Goal: Task Accomplishment & Management: Manage account settings

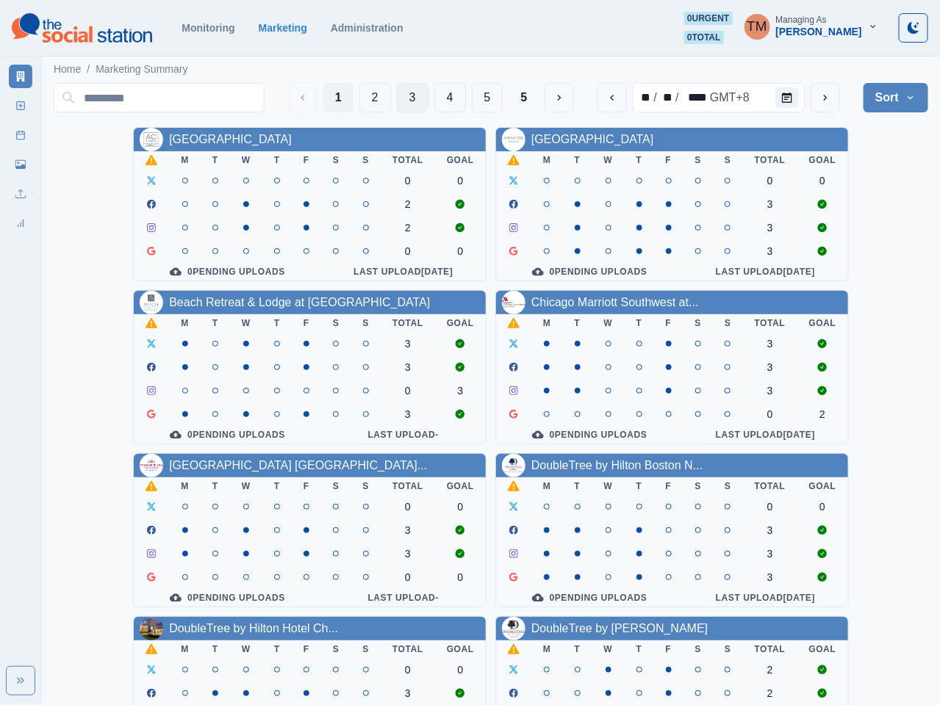
click at [401, 98] on button "3" at bounding box center [413, 97] width 32 height 29
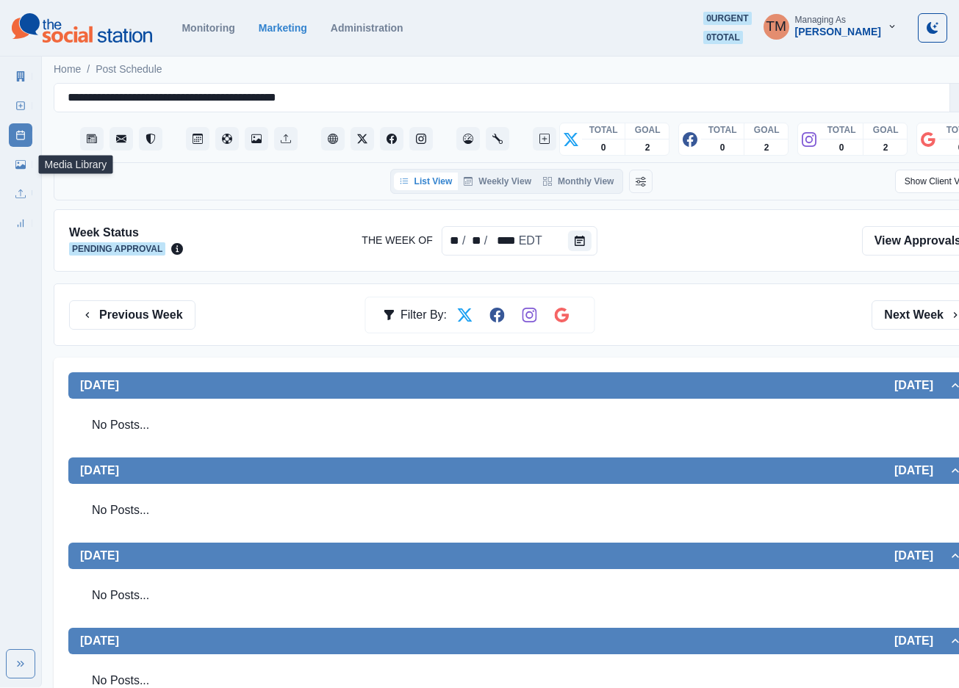
click at [24, 161] on icon at bounding box center [20, 164] width 10 height 10
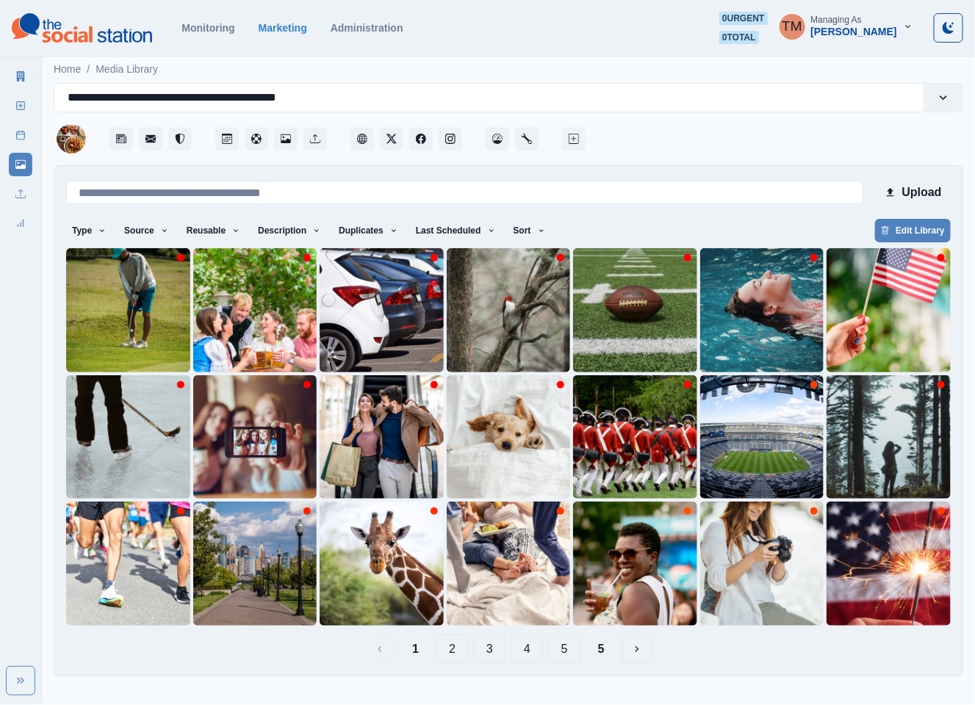
click at [450, 646] on button "2" at bounding box center [452, 649] width 32 height 29
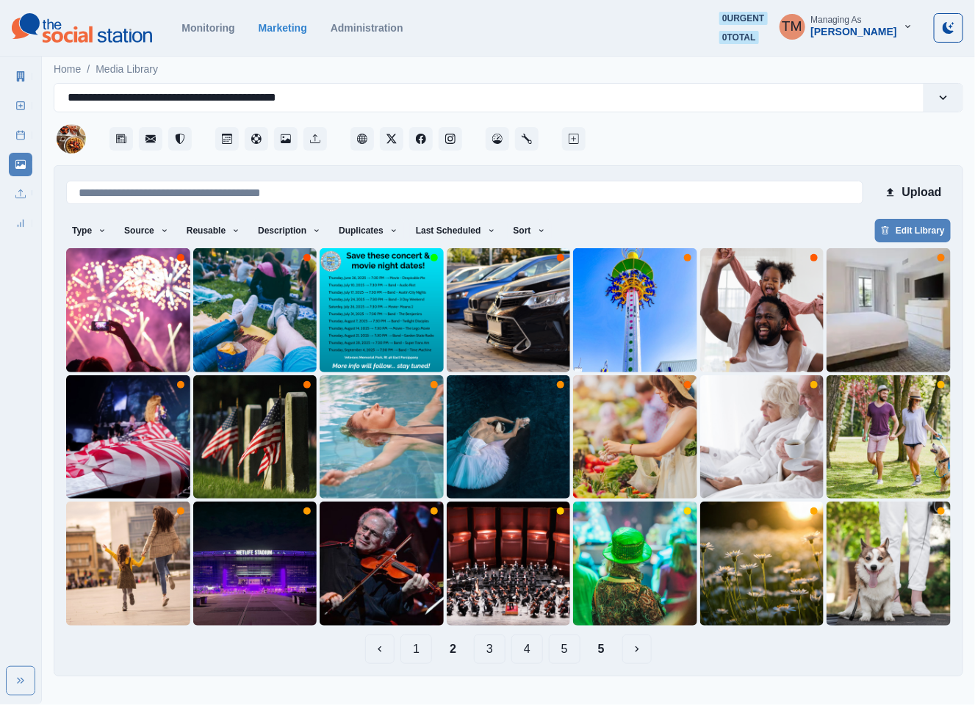
click at [497, 651] on button "3" at bounding box center [490, 649] width 32 height 29
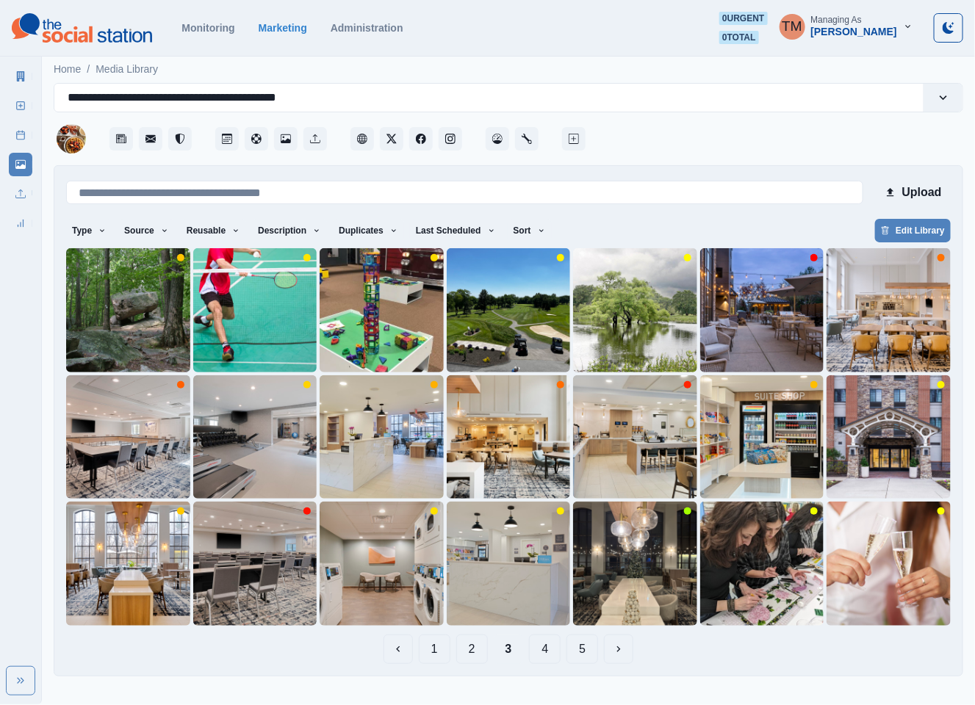
click at [439, 657] on button "1" at bounding box center [435, 649] width 32 height 29
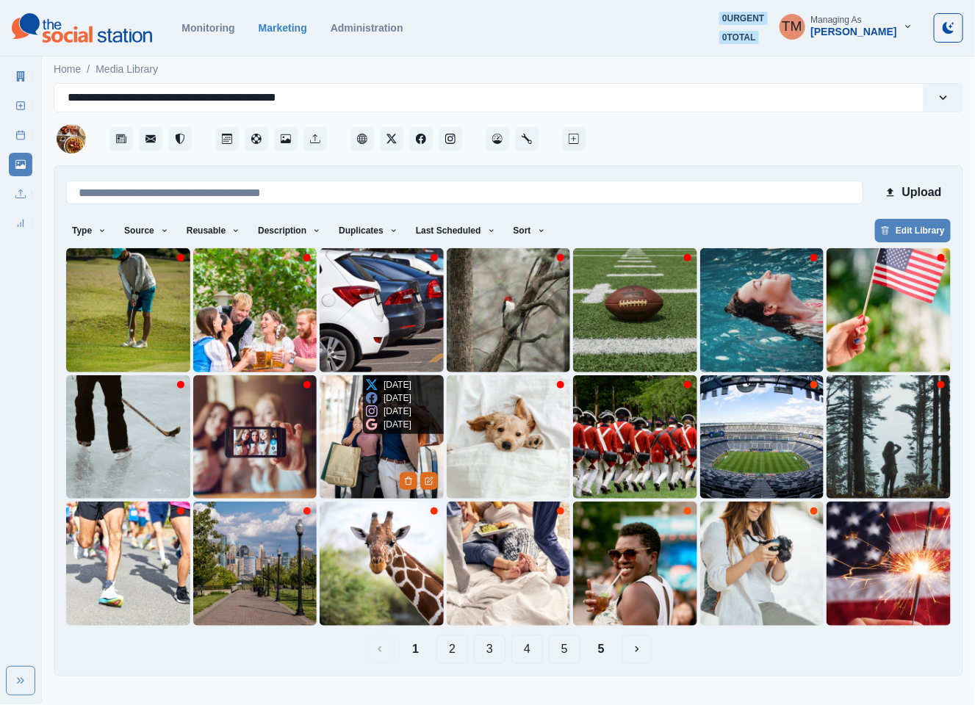
click at [370, 461] on img at bounding box center [382, 437] width 124 height 124
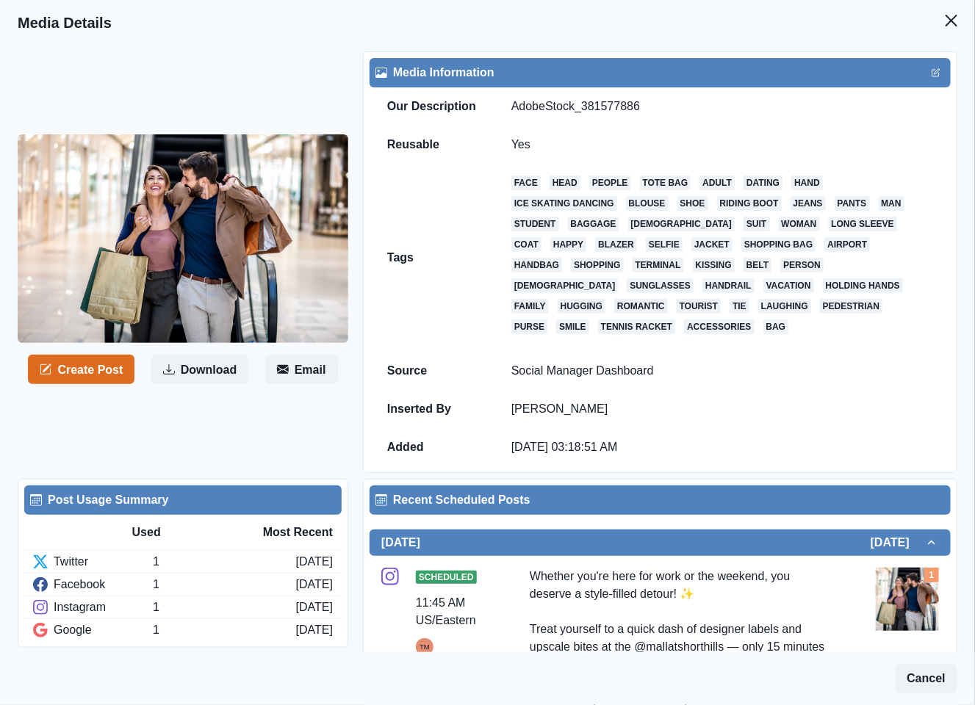
click at [946, 21] on icon "Close" at bounding box center [952, 21] width 12 height 12
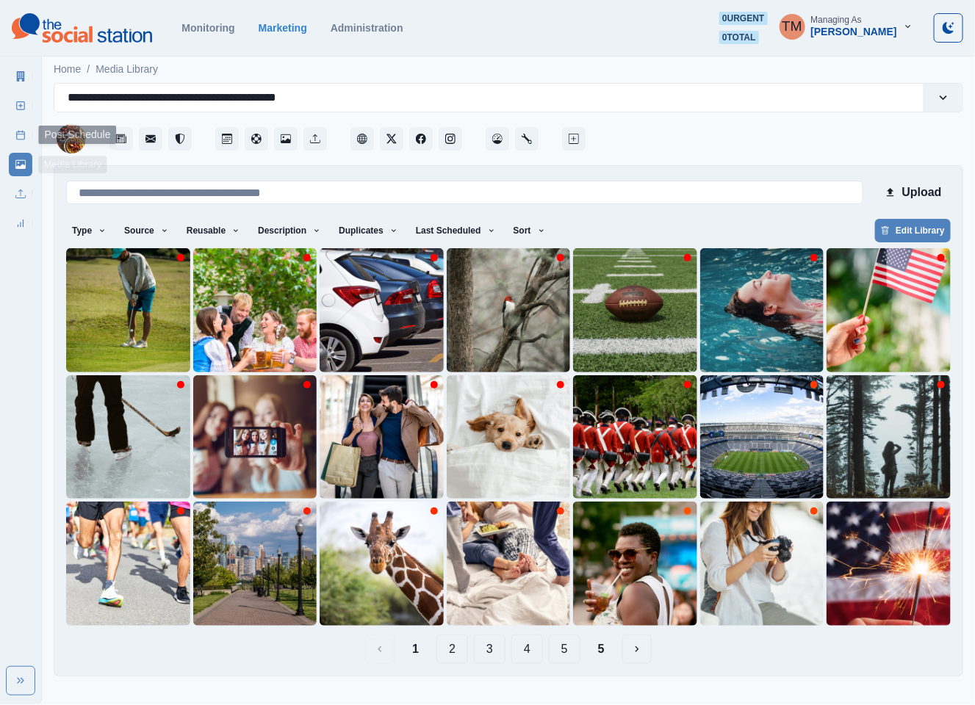
click at [15, 137] on icon at bounding box center [20, 135] width 10 height 10
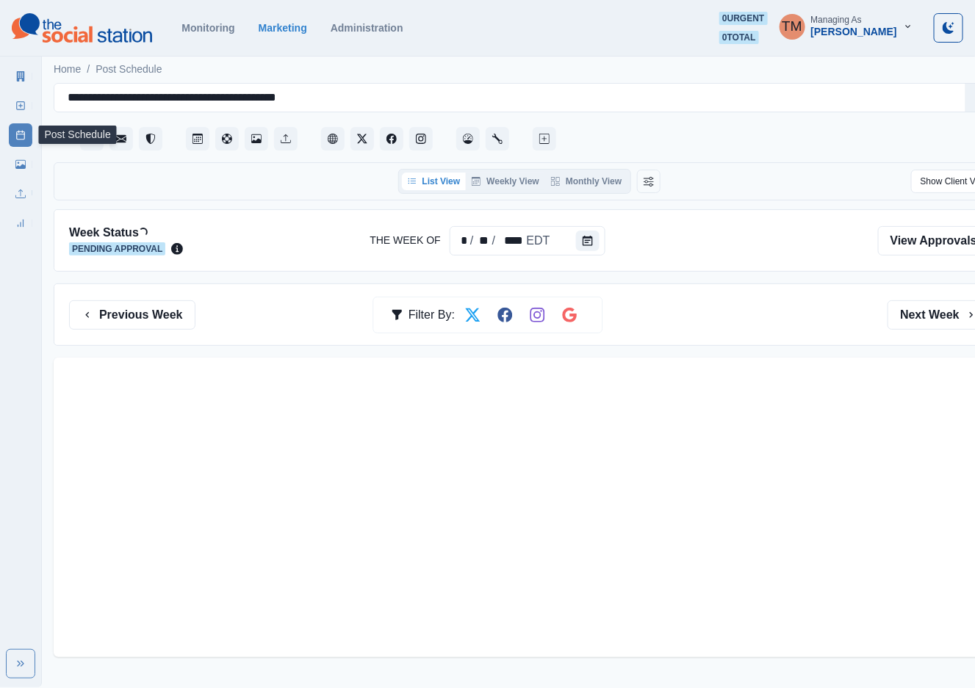
click at [580, 181] on button "Monthly View" at bounding box center [586, 182] width 82 height 18
click at [598, 183] on button "Monthly View" at bounding box center [586, 182] width 82 height 18
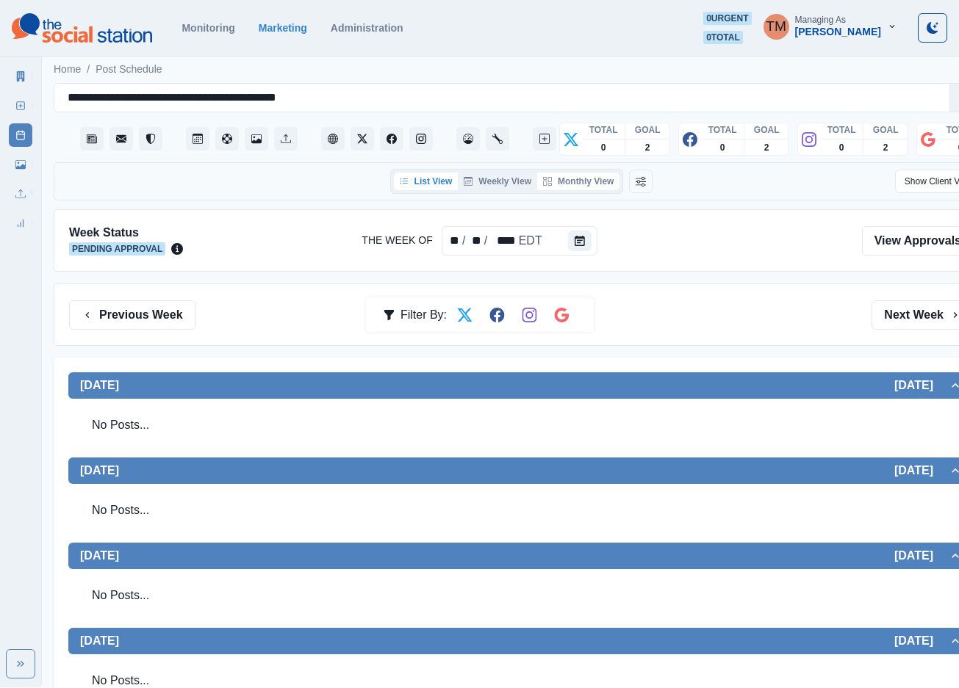
drag, startPoint x: 597, startPoint y: 179, endPoint x: 593, endPoint y: 187, distance: 9.9
click at [596, 179] on button "Monthly View" at bounding box center [578, 182] width 82 height 18
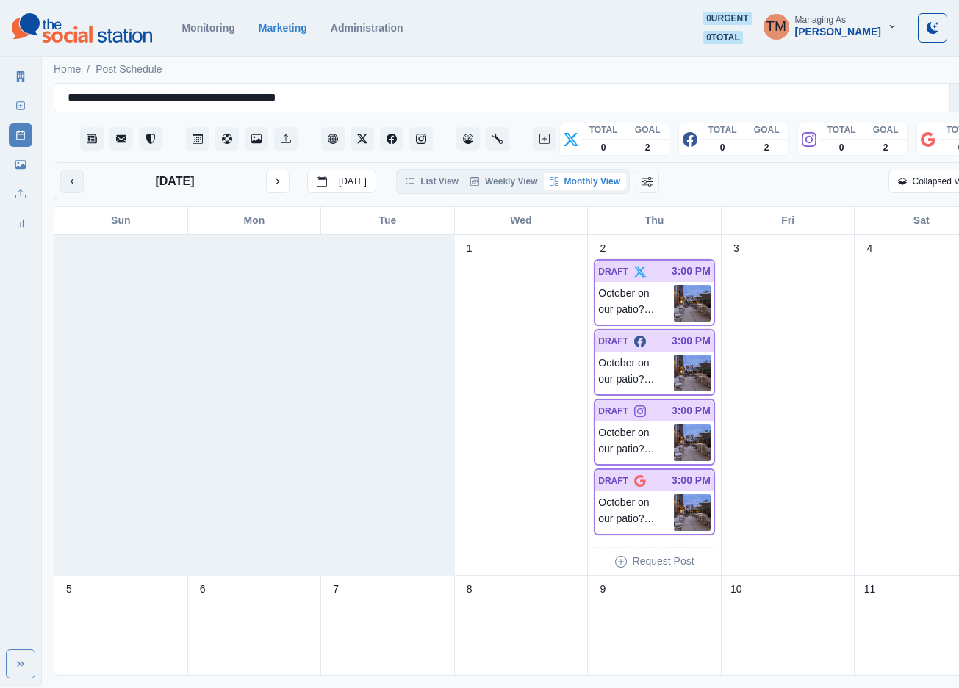
click at [73, 179] on icon "previous month" at bounding box center [72, 181] width 10 height 10
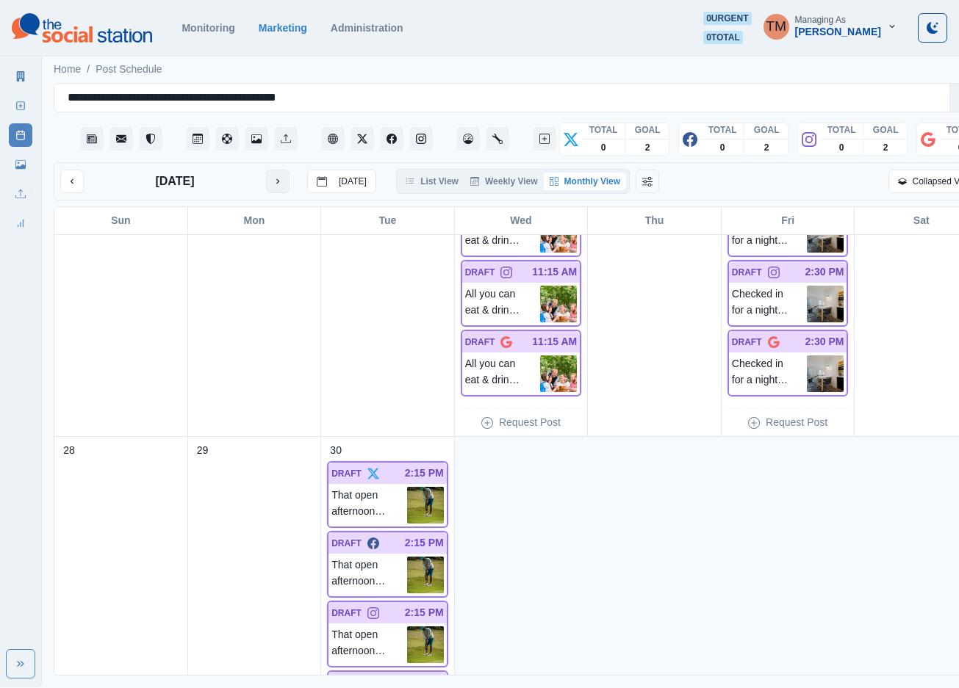
scroll to position [384, 0]
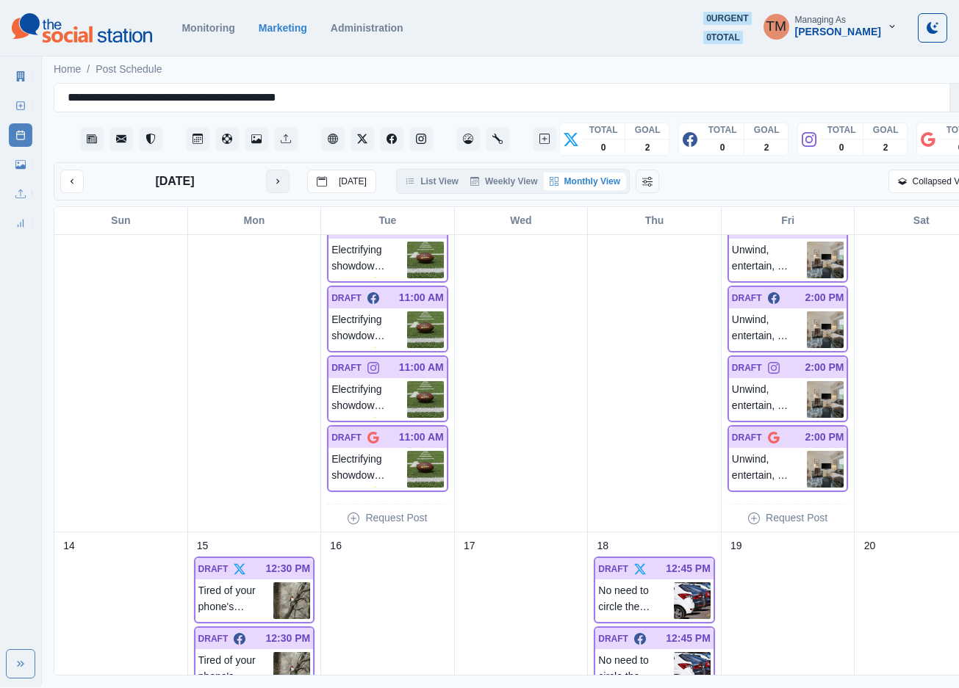
click at [278, 176] on icon "next month" at bounding box center [278, 181] width 10 height 10
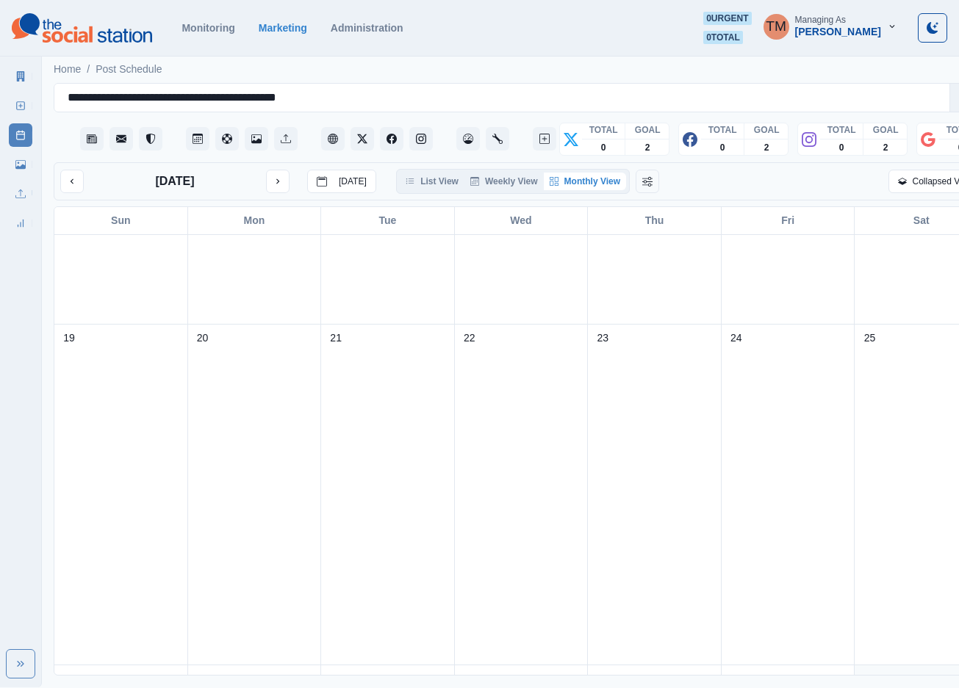
scroll to position [1043, 0]
click at [16, 173] on link "Media Library" at bounding box center [21, 165] width 24 height 24
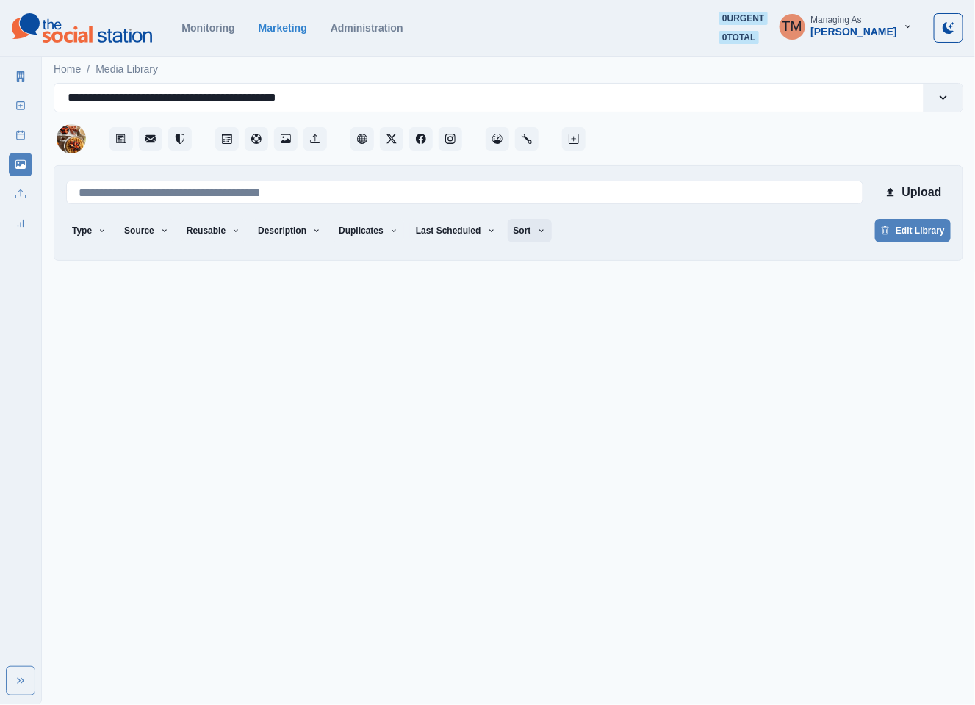
click at [527, 223] on button "Sort" at bounding box center [530, 231] width 44 height 24
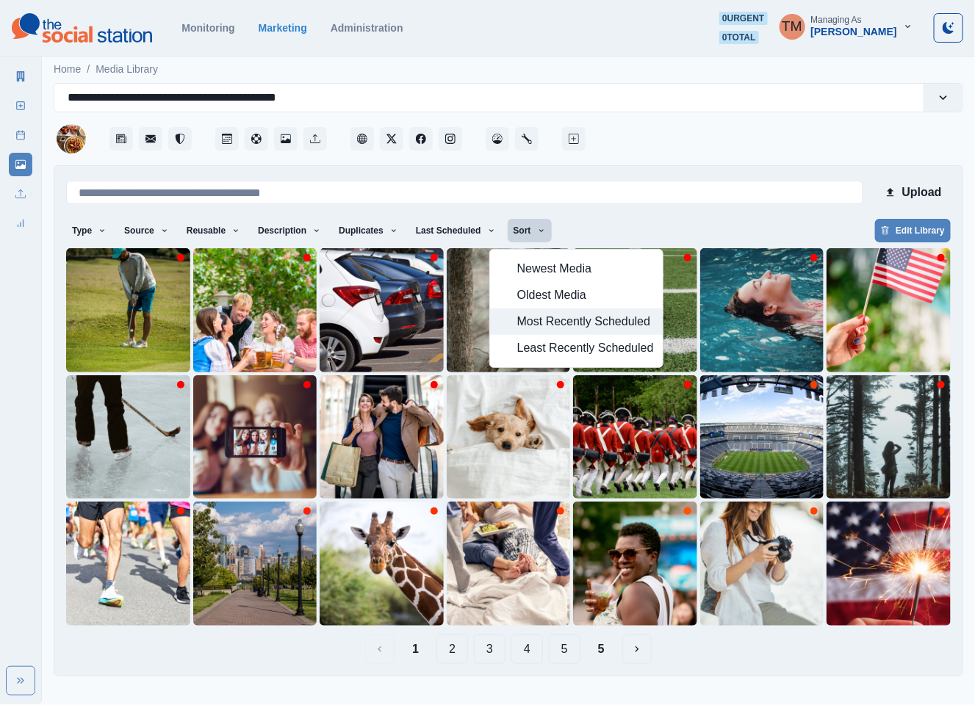
click at [562, 318] on span "Most Recently Scheduled" at bounding box center [585, 322] width 137 height 18
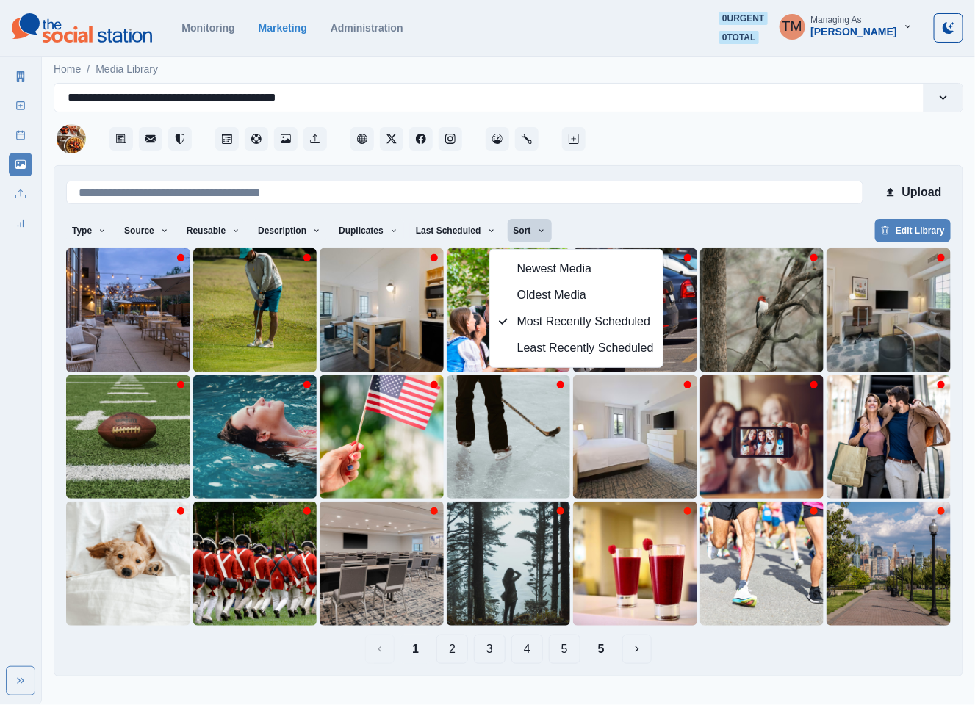
click at [609, 223] on div "Type Any Image Video Source Any Upload Social Manager Found: Instagram Found: G…" at bounding box center [508, 232] width 885 height 26
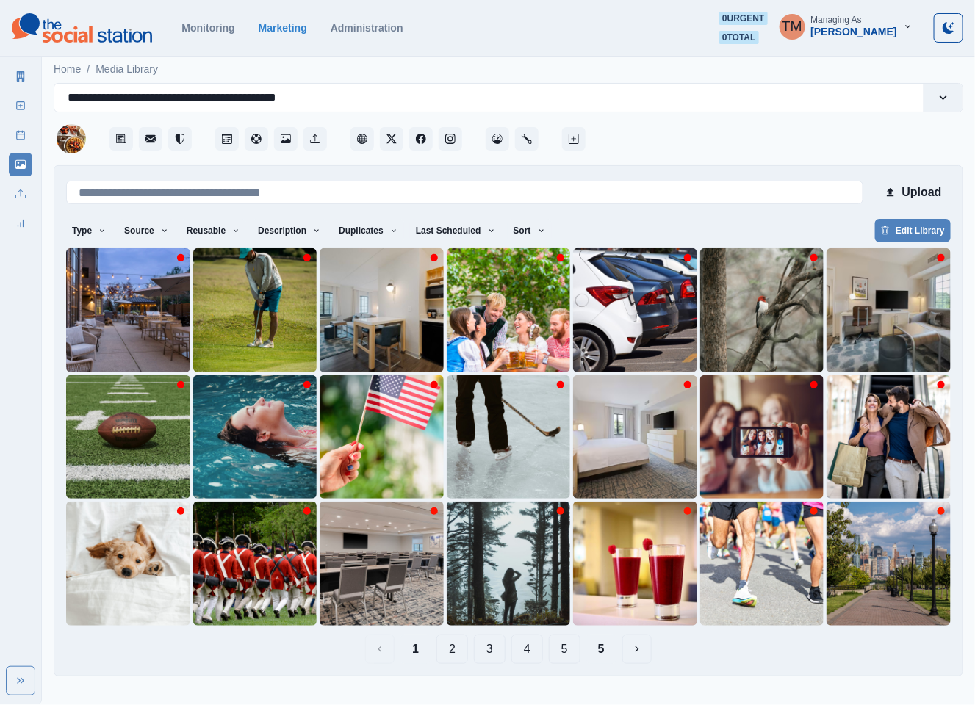
click at [598, 652] on button "5" at bounding box center [601, 649] width 30 height 29
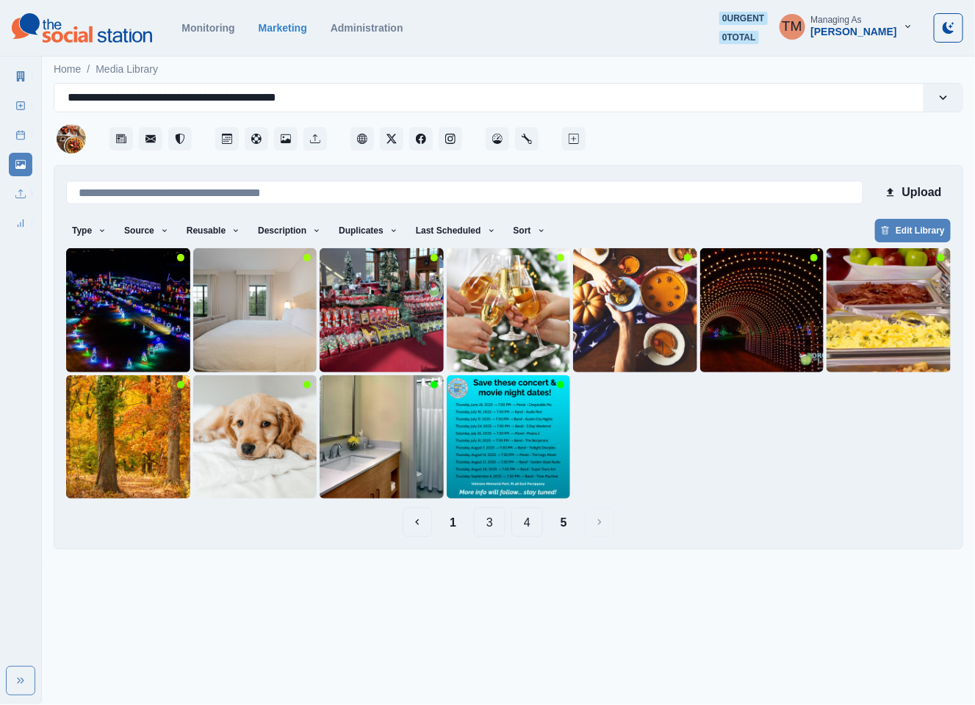
click at [529, 533] on button "4" at bounding box center [527, 522] width 32 height 29
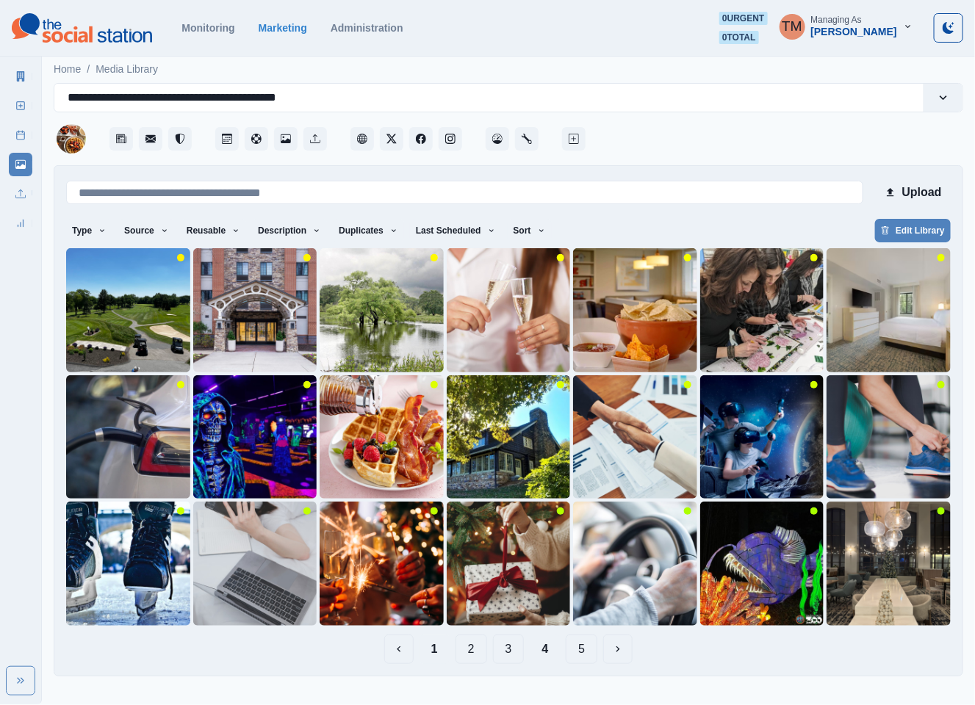
click at [437, 652] on button "1" at bounding box center [435, 649] width 30 height 29
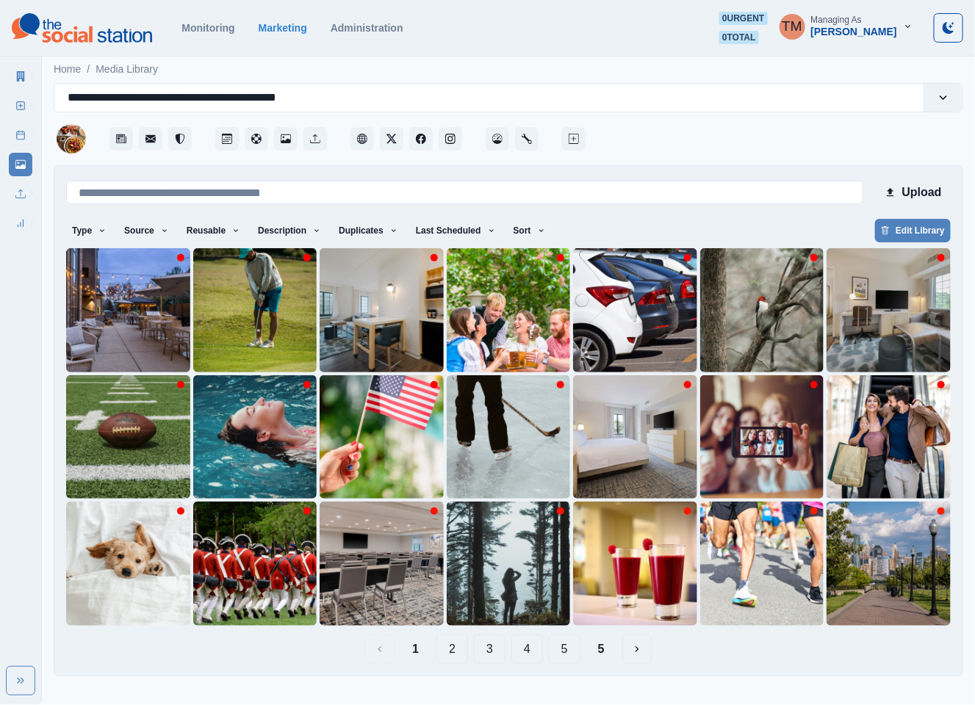
click at [605, 650] on button "5" at bounding box center [601, 649] width 30 height 29
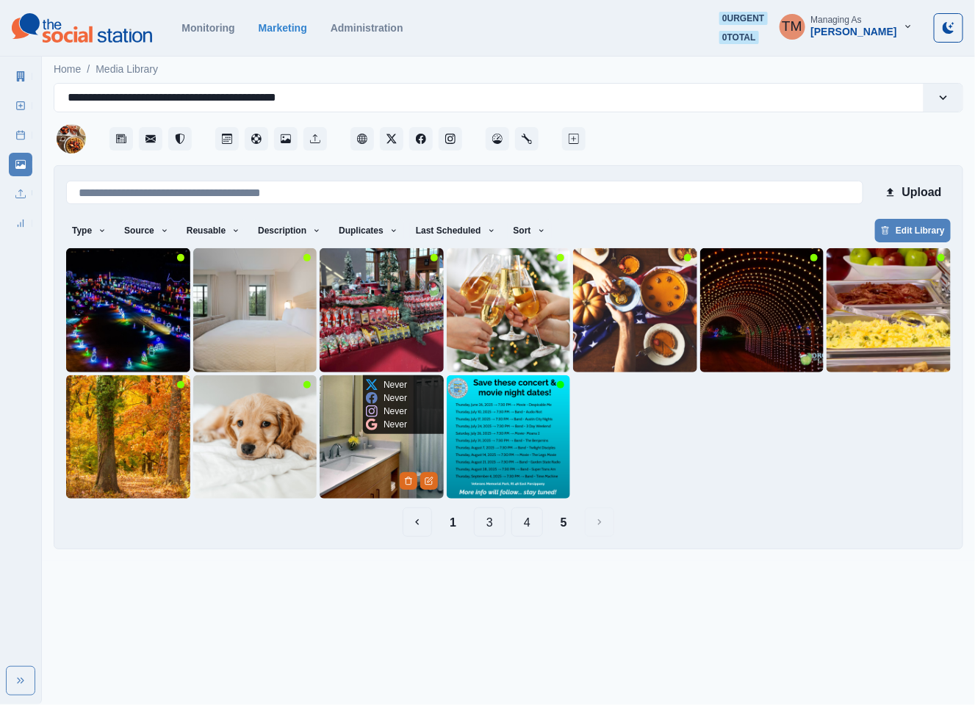
click at [334, 468] on img at bounding box center [382, 437] width 124 height 124
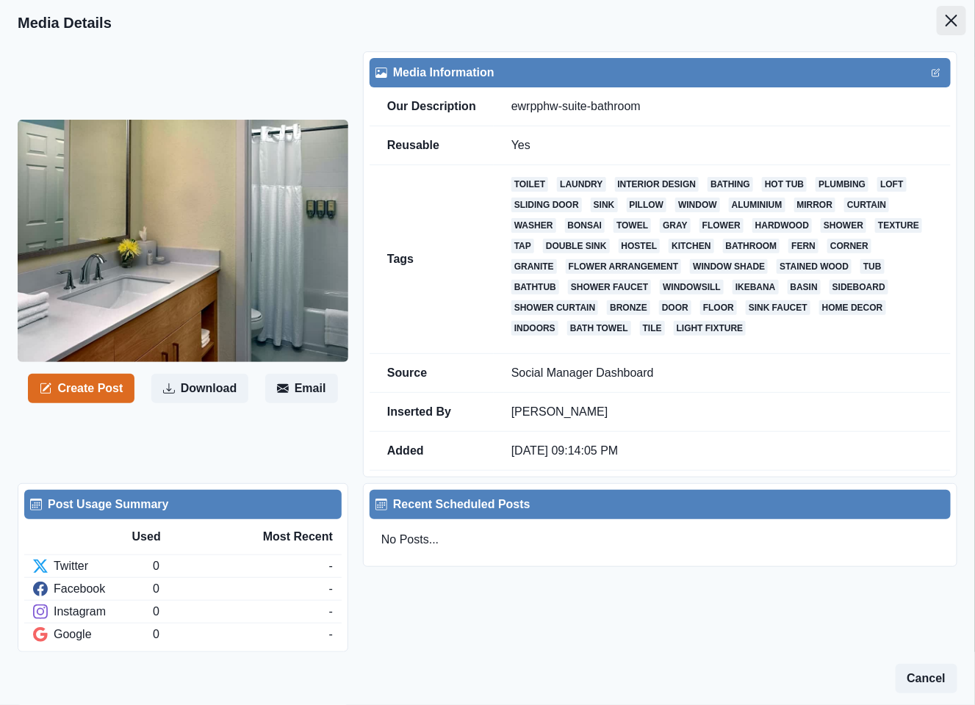
click at [946, 24] on icon "Close" at bounding box center [952, 21] width 12 height 12
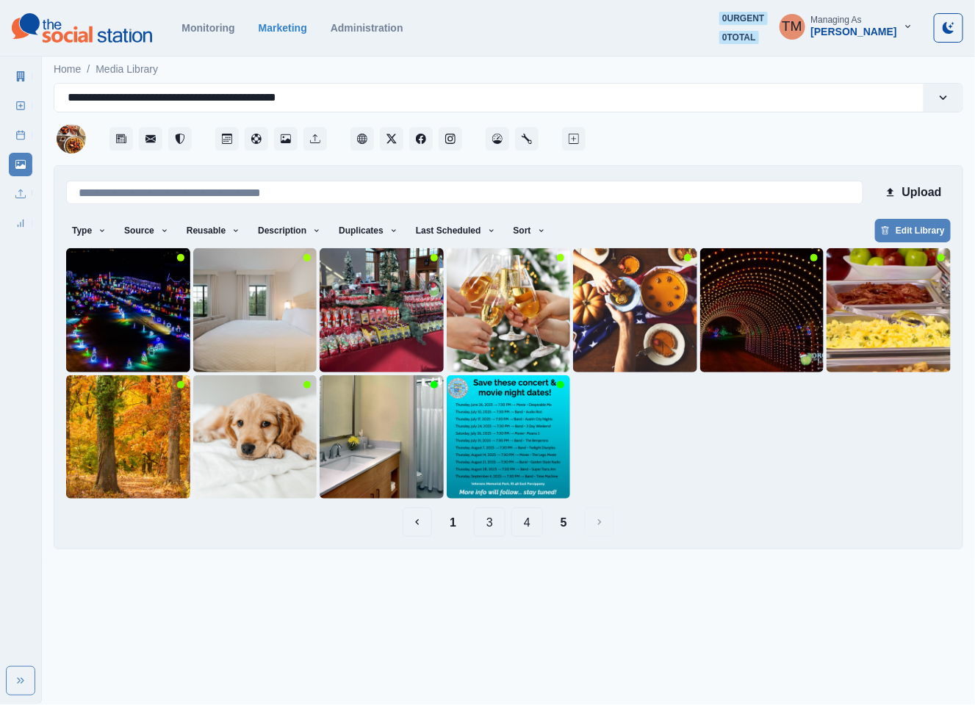
click at [527, 527] on button "4" at bounding box center [527, 522] width 32 height 29
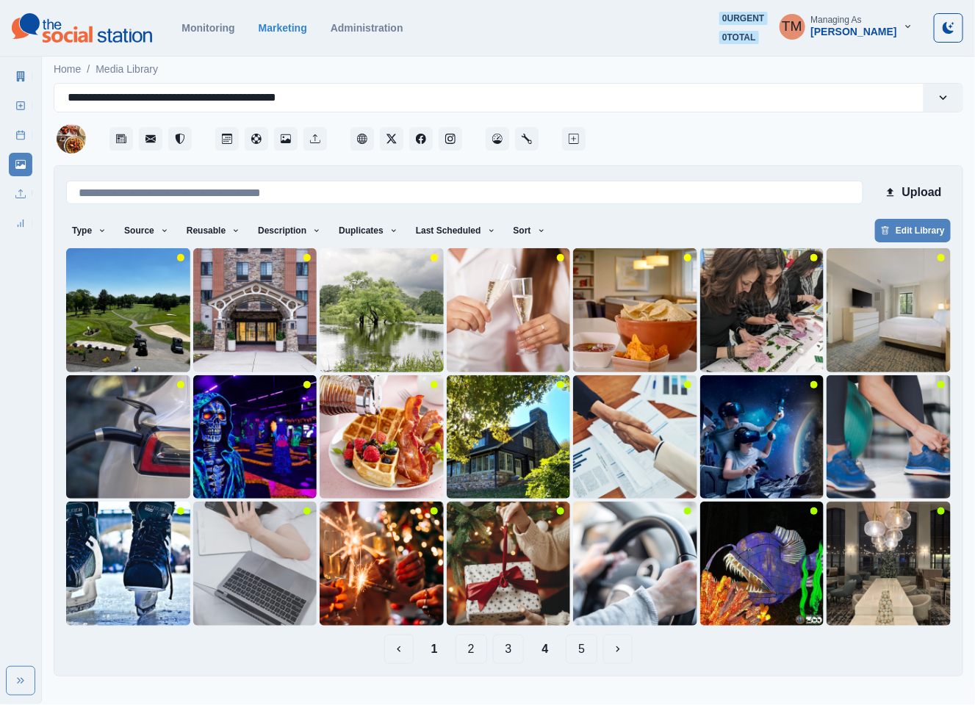
click at [435, 653] on button "1" at bounding box center [435, 649] width 30 height 29
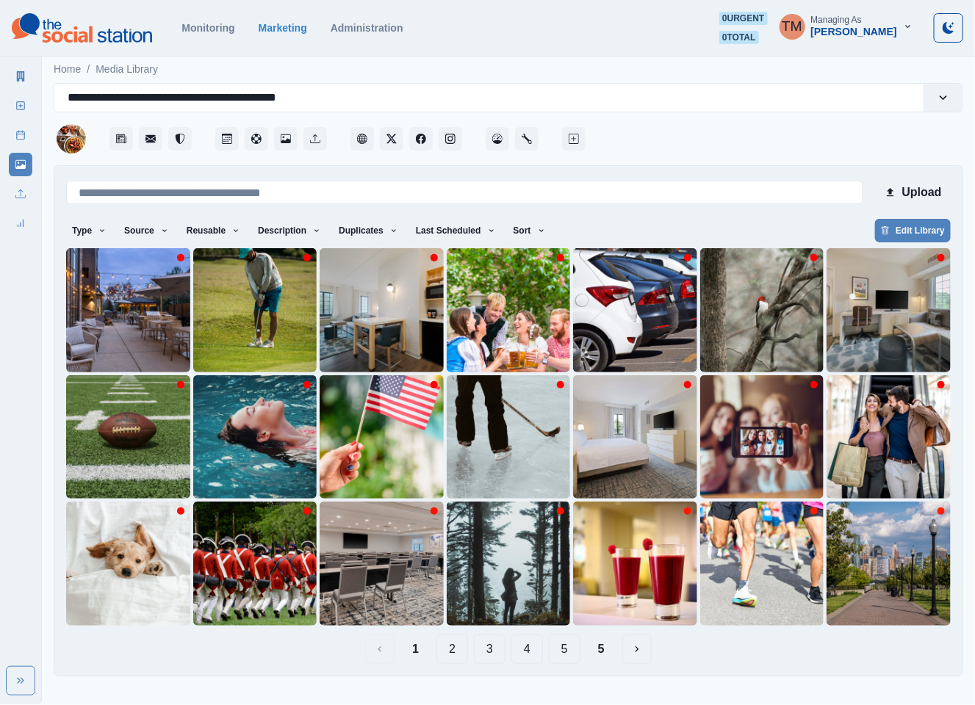
click at [450, 652] on button "2" at bounding box center [452, 649] width 32 height 29
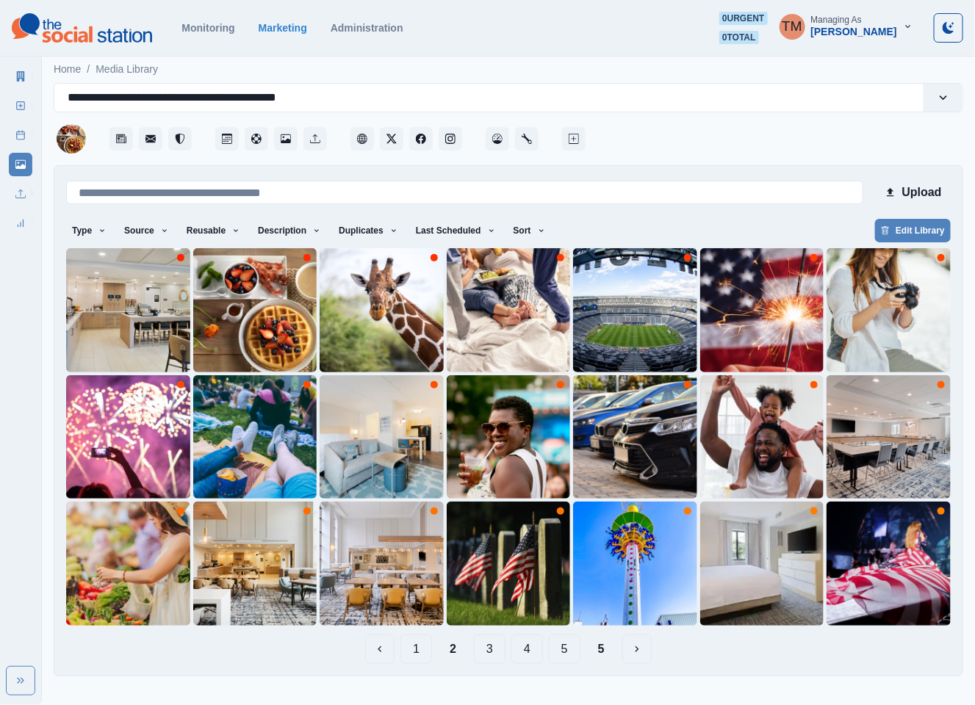
click at [565, 655] on button "5" at bounding box center [565, 649] width 32 height 29
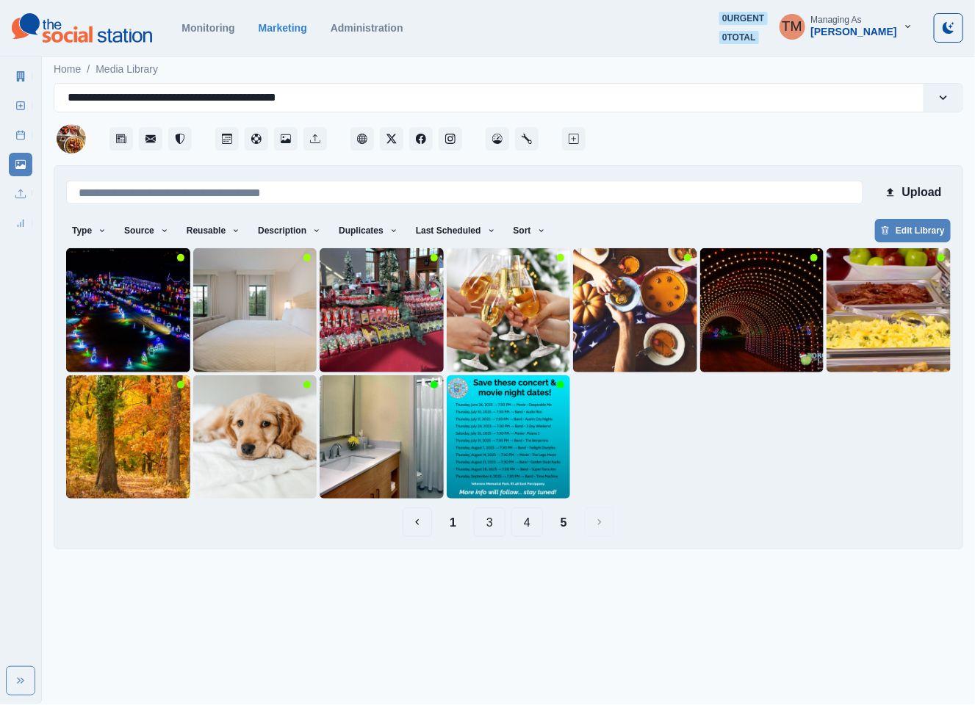
click at [519, 523] on button "4" at bounding box center [527, 522] width 32 height 29
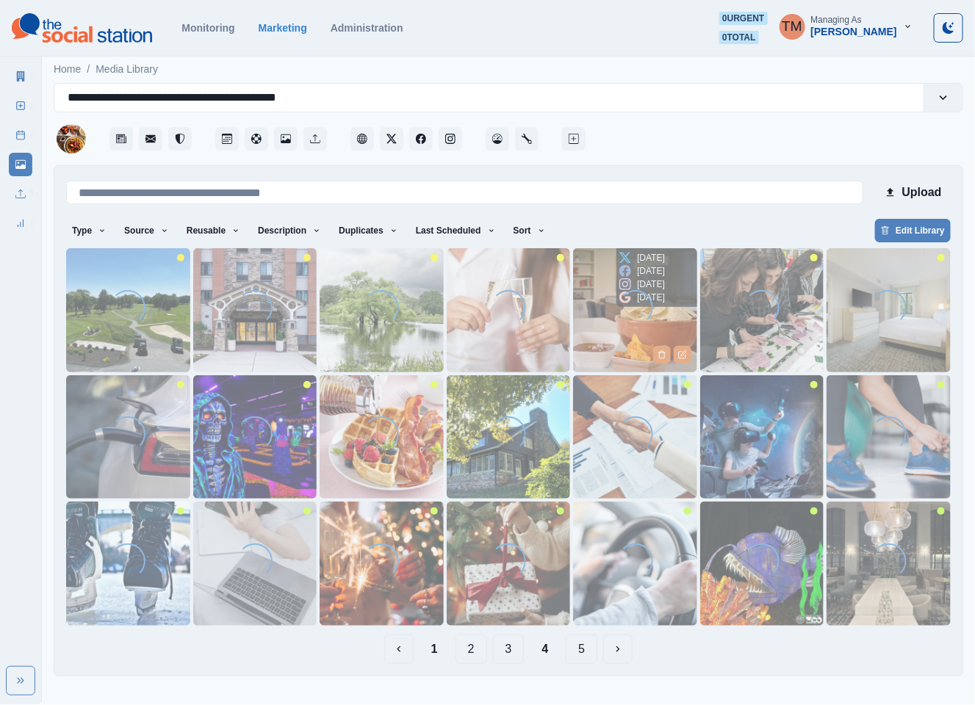
click at [583, 320] on img at bounding box center [635, 310] width 124 height 124
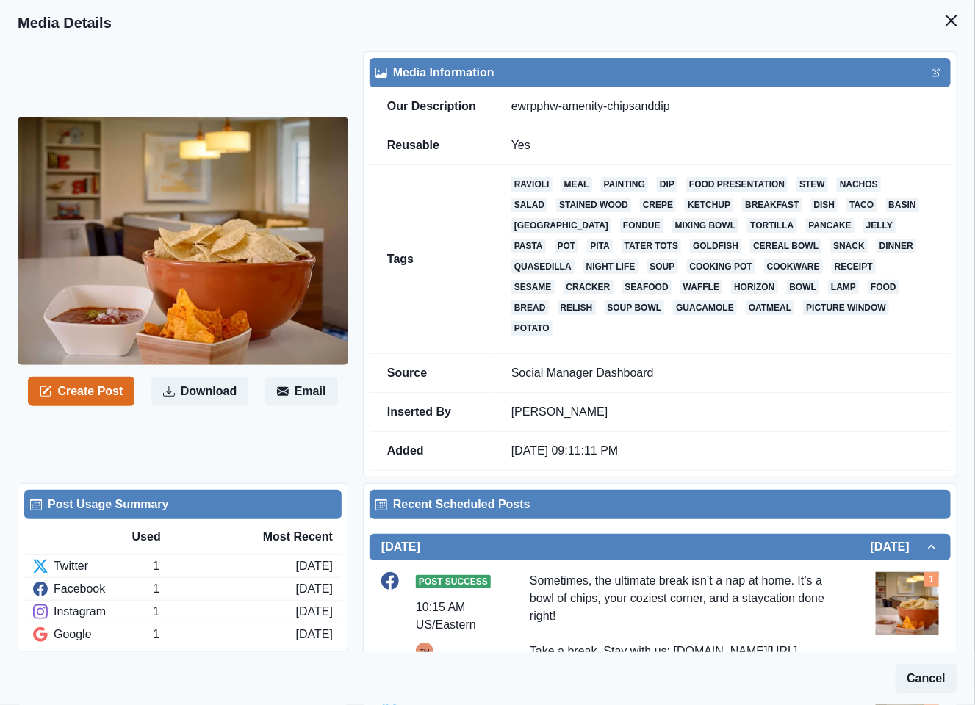
click at [919, 24] on header "Media Details" at bounding box center [487, 23] width 975 height 46
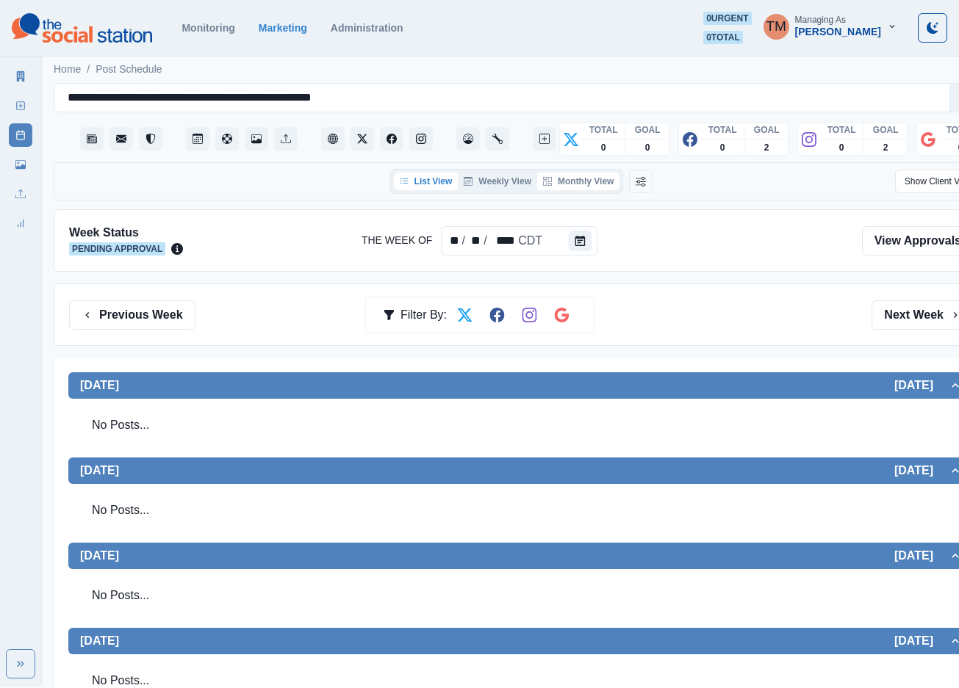
click at [600, 185] on button "Monthly View" at bounding box center [578, 182] width 82 height 18
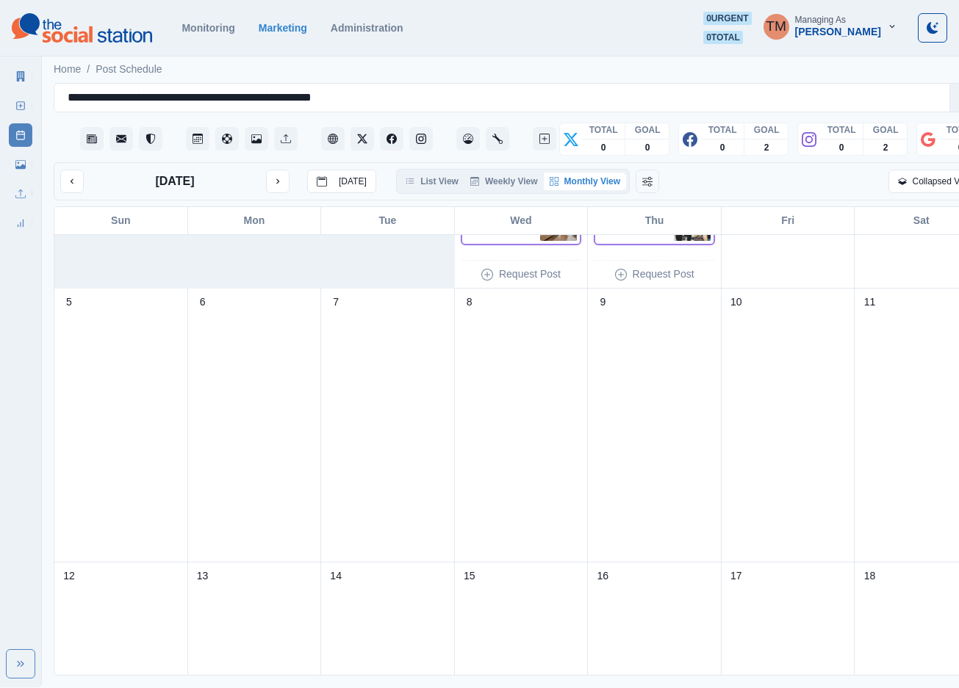
scroll to position [110, 0]
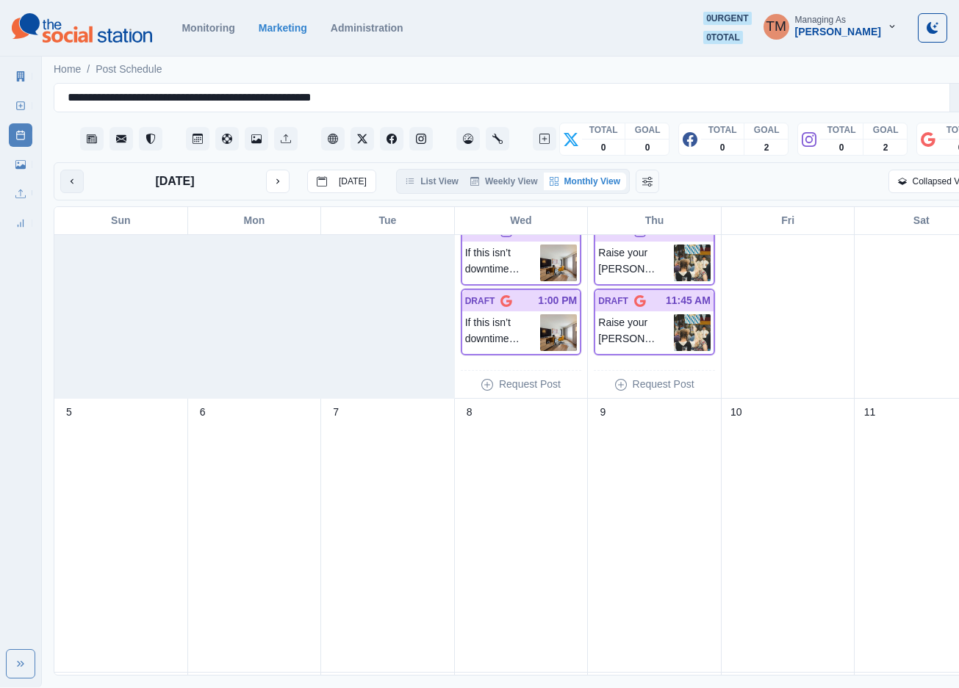
click at [82, 186] on button "previous month" at bounding box center [72, 182] width 24 height 24
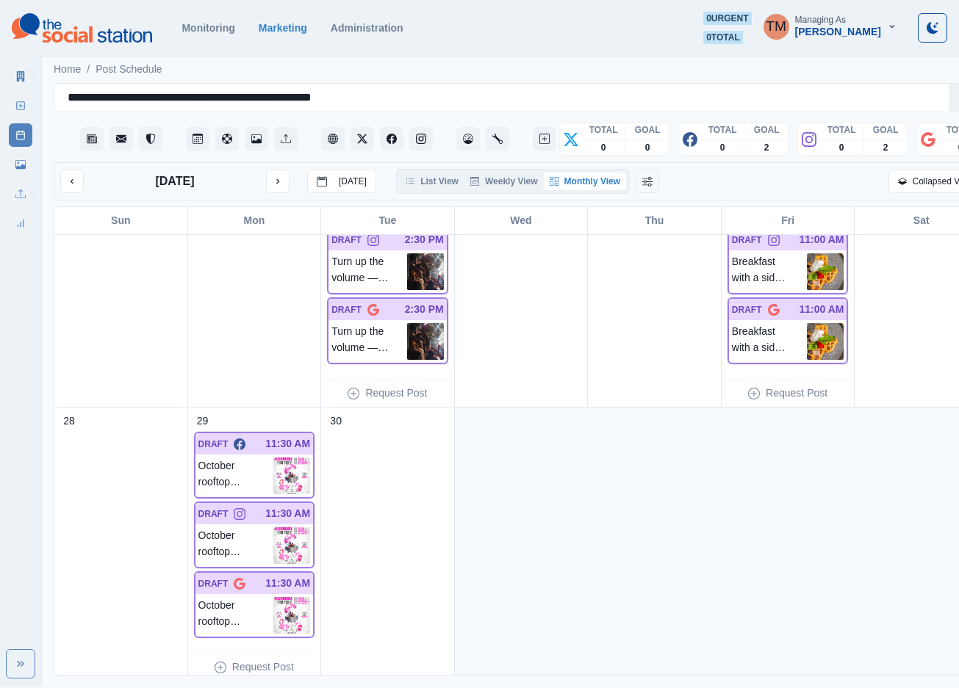
scroll to position [929, 0]
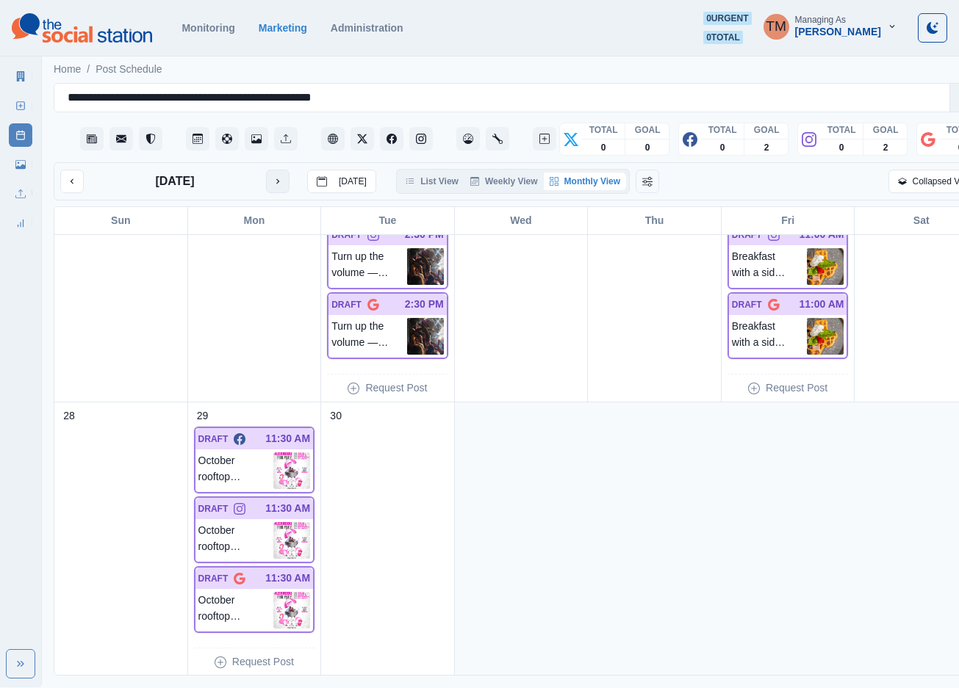
click at [287, 186] on button "next month" at bounding box center [278, 182] width 24 height 24
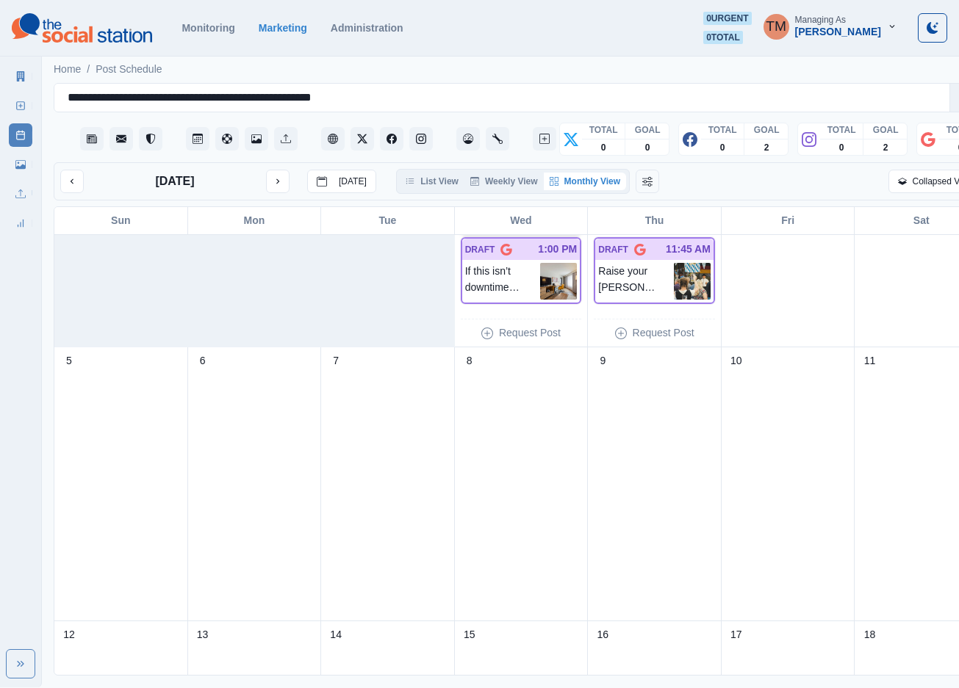
scroll to position [0, 0]
